Goal: Information Seeking & Learning: Compare options

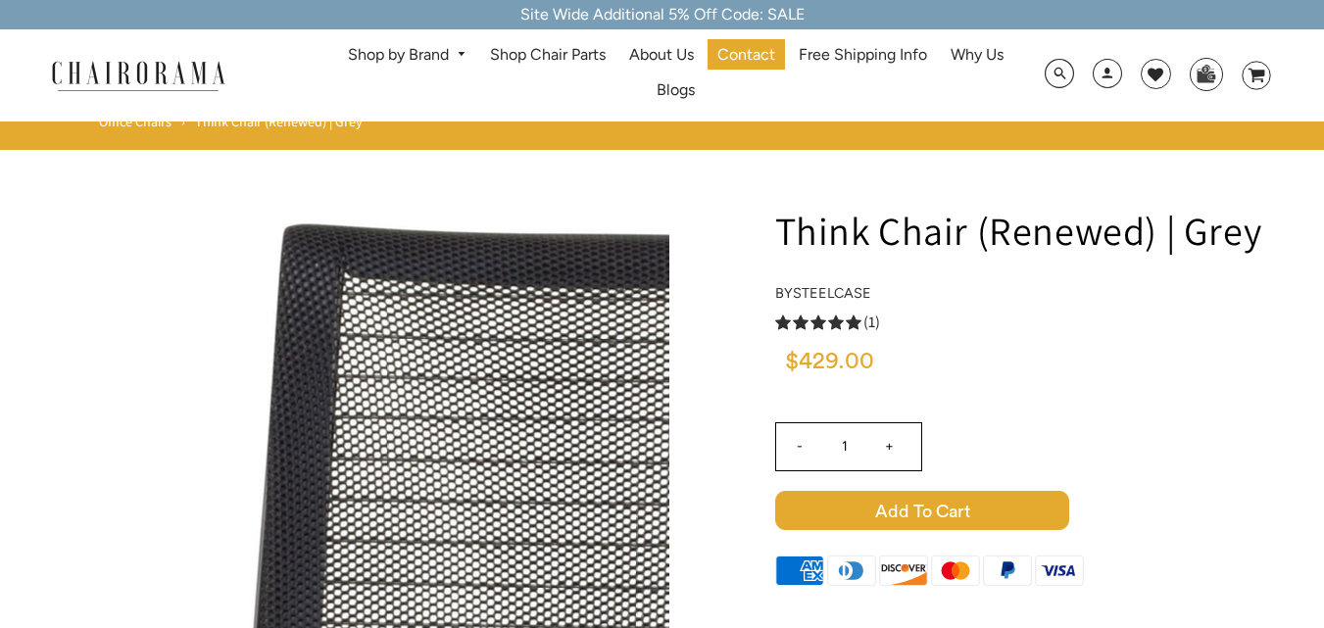
click at [146, 122] on link "Office Chairs" at bounding box center [135, 122] width 73 height 18
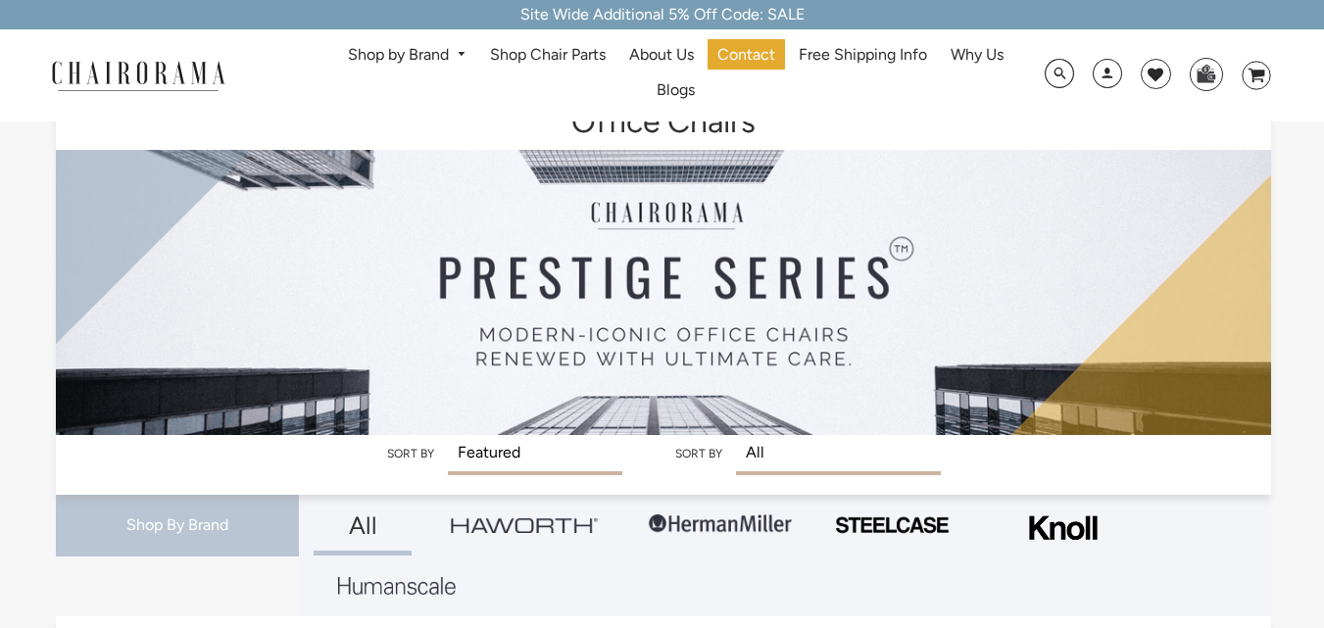
click at [443, 62] on link "Shop by Brand" at bounding box center [407, 55] width 138 height 30
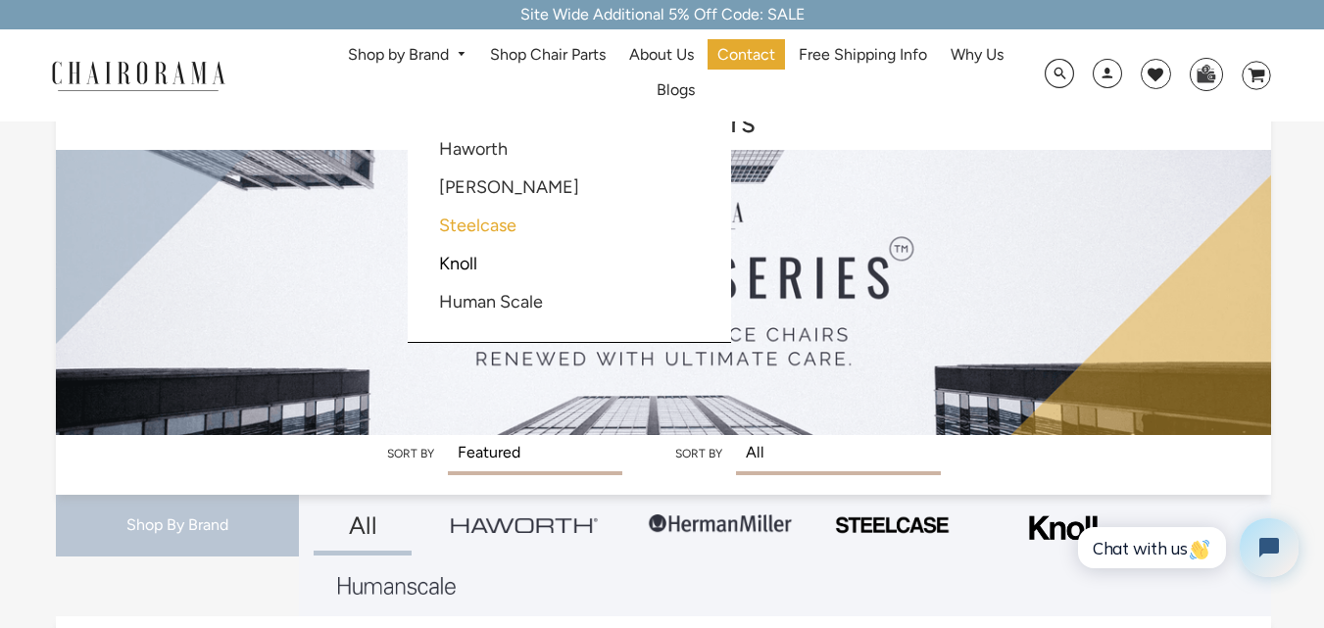
click at [504, 223] on link "Steelcase" at bounding box center [477, 226] width 77 height 22
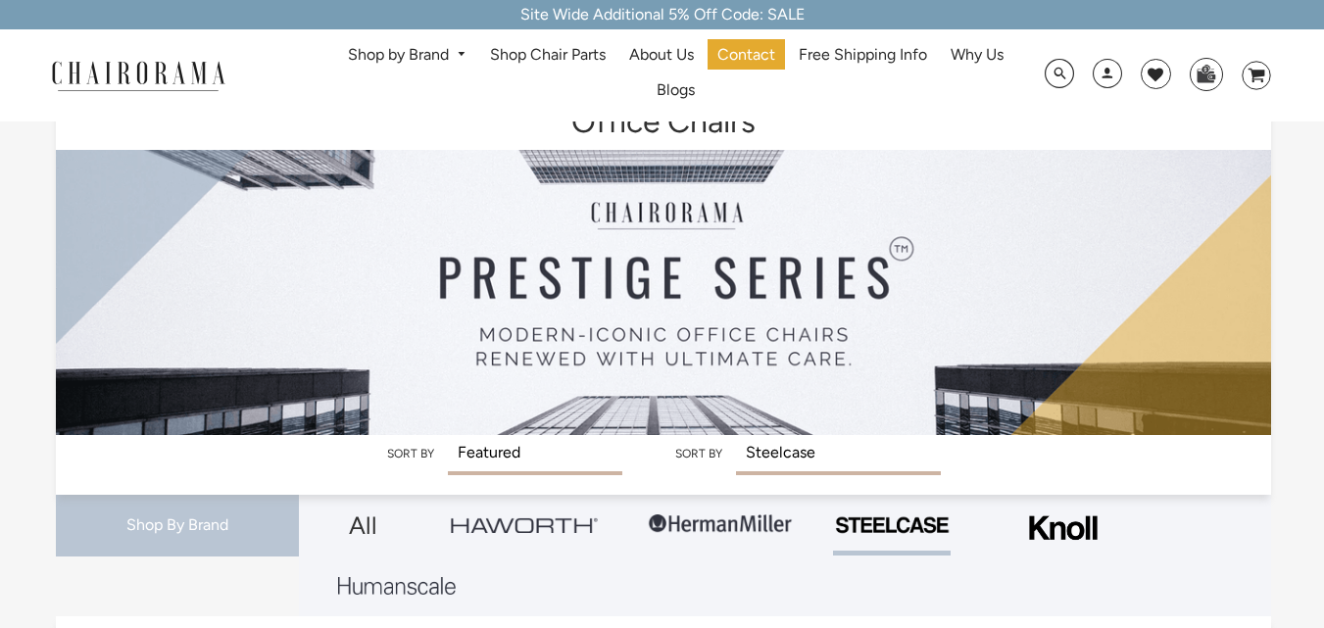
click at [425, 57] on link "Shop by Brand" at bounding box center [407, 55] width 138 height 30
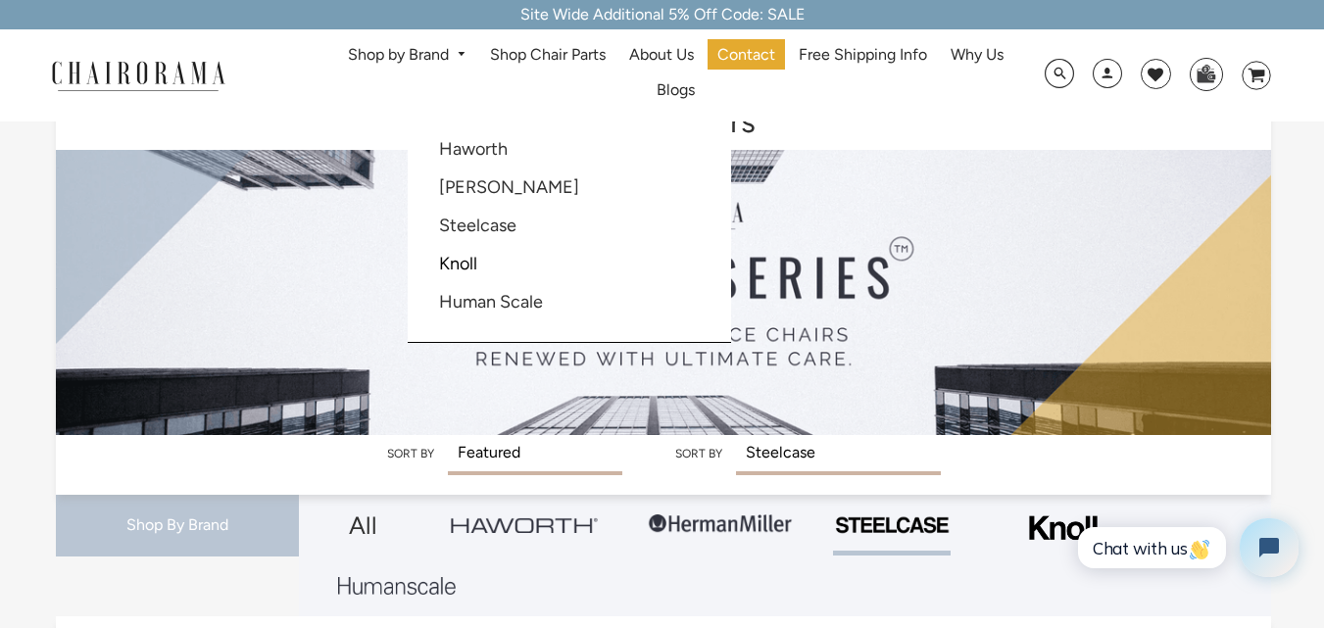
click at [457, 267] on link "Knoll" at bounding box center [458, 264] width 38 height 22
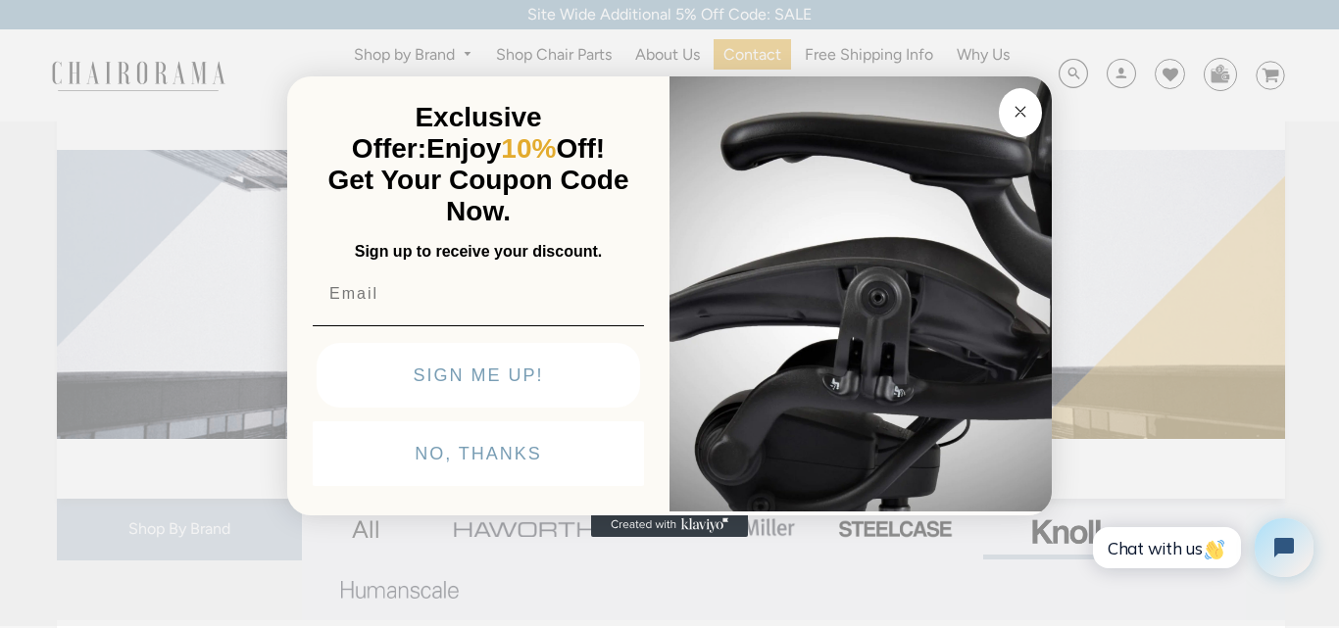
click at [1013, 108] on circle "Close dialog" at bounding box center [1021, 111] width 23 height 23
